Goal: Task Accomplishment & Management: Use online tool/utility

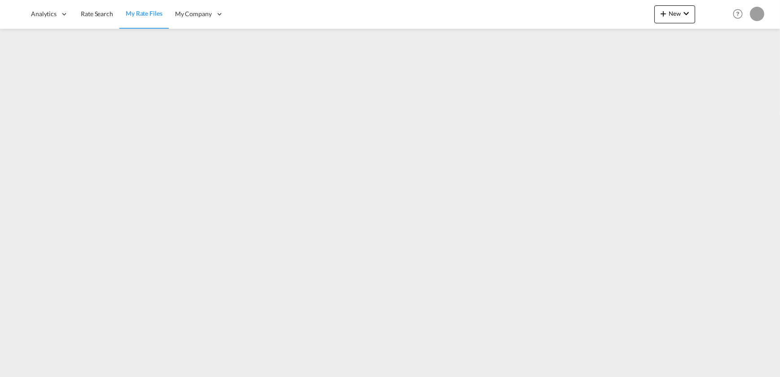
click at [673, 23] on md-menu "New Rates Ratecard Ratesheet" at bounding box center [675, 16] width 41 height 22
click at [674, 15] on span "New" at bounding box center [675, 13] width 34 height 7
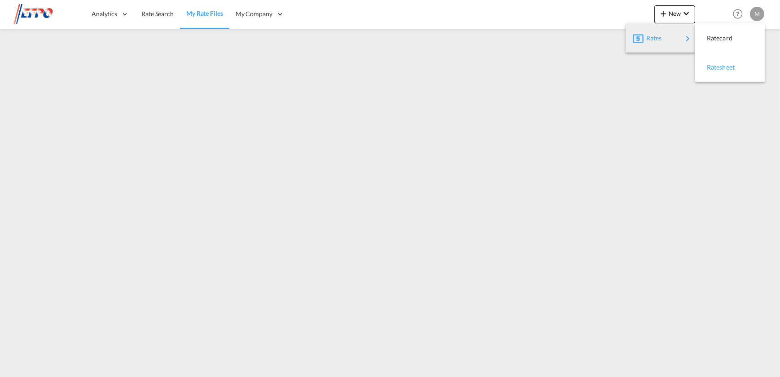
click at [737, 60] on div "Ratesheet" at bounding box center [723, 67] width 33 height 22
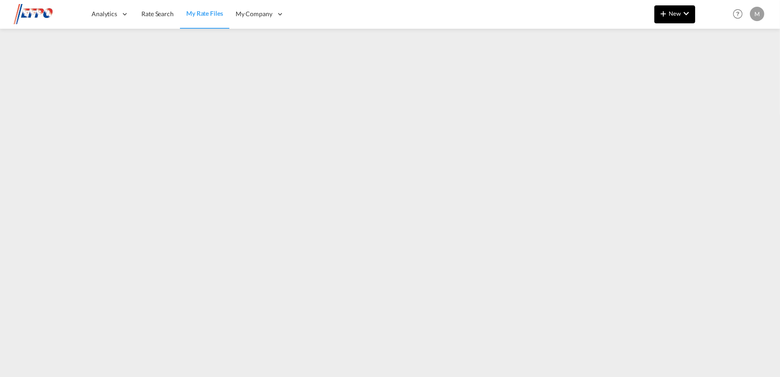
click at [678, 12] on span "New" at bounding box center [675, 13] width 34 height 7
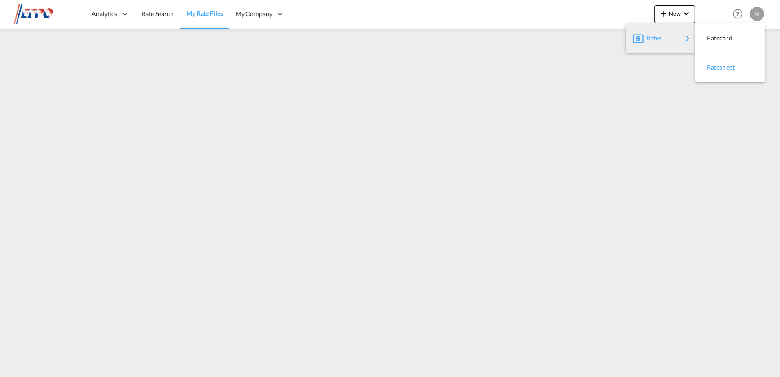
click at [717, 68] on span "Ratesheet" at bounding box center [712, 67] width 10 height 18
